Goal: Information Seeking & Learning: Compare options

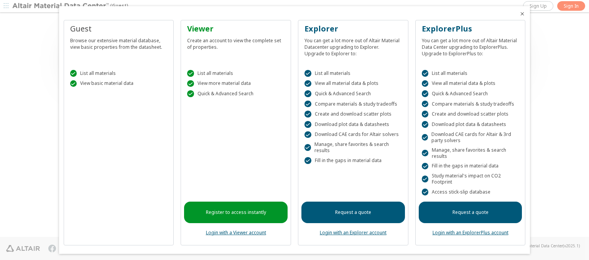
click at [519, 14] on icon "Close" at bounding box center [522, 14] width 6 height 6
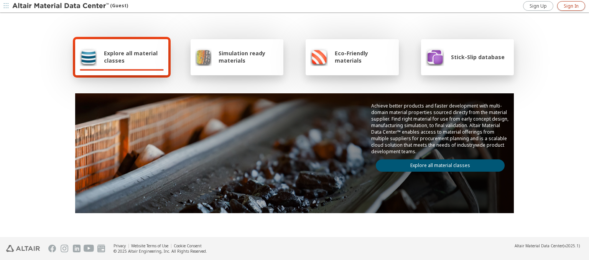
click at [571, 6] on span "Sign In" at bounding box center [571, 6] width 15 height 6
click at [61, 6] on img at bounding box center [61, 6] width 98 height 8
click at [131, 57] on span "Explore all material classes" at bounding box center [134, 56] width 60 height 15
click at [437, 163] on link "Explore all material classes" at bounding box center [440, 165] width 129 height 12
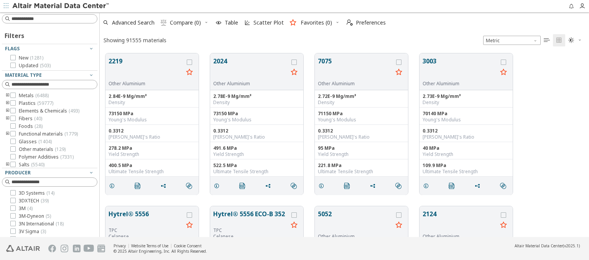
scroll to position [183, 483]
click at [190, 62] on icon "grid" at bounding box center [189, 61] width 5 height 5
click at [295, 62] on icon "grid" at bounding box center [294, 61] width 5 height 5
click at [364, 23] on span "Preferences" at bounding box center [371, 22] width 30 height 5
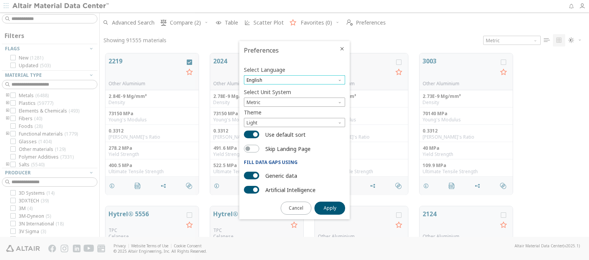
click at [295, 80] on span "English" at bounding box center [294, 79] width 101 height 9
click at [295, 99] on span "Deutsch" at bounding box center [294, 98] width 95 height 5
click at [330, 207] on span "Apply" at bounding box center [330, 208] width 13 height 6
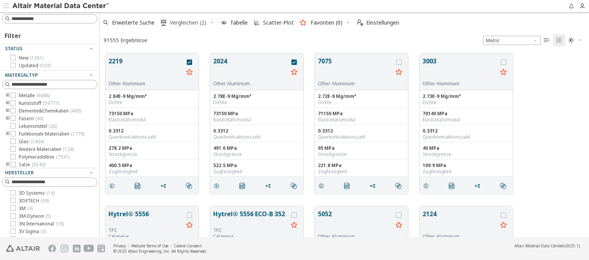
click at [184, 23] on span "Vergleichen (2)" at bounding box center [188, 22] width 36 height 5
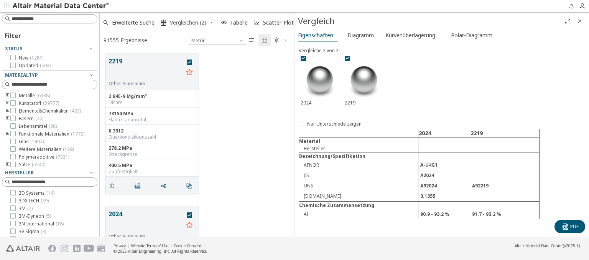
scroll to position [183, 189]
click at [61, 6] on img at bounding box center [61, 6] width 98 height 8
